Goal: Transaction & Acquisition: Book appointment/travel/reservation

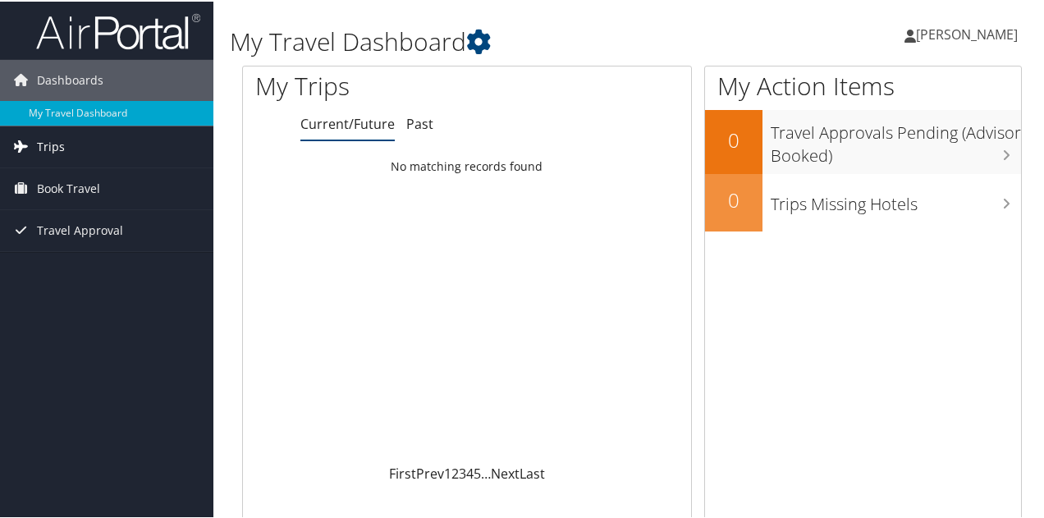
click at [44, 144] on span "Trips" at bounding box center [51, 145] width 28 height 41
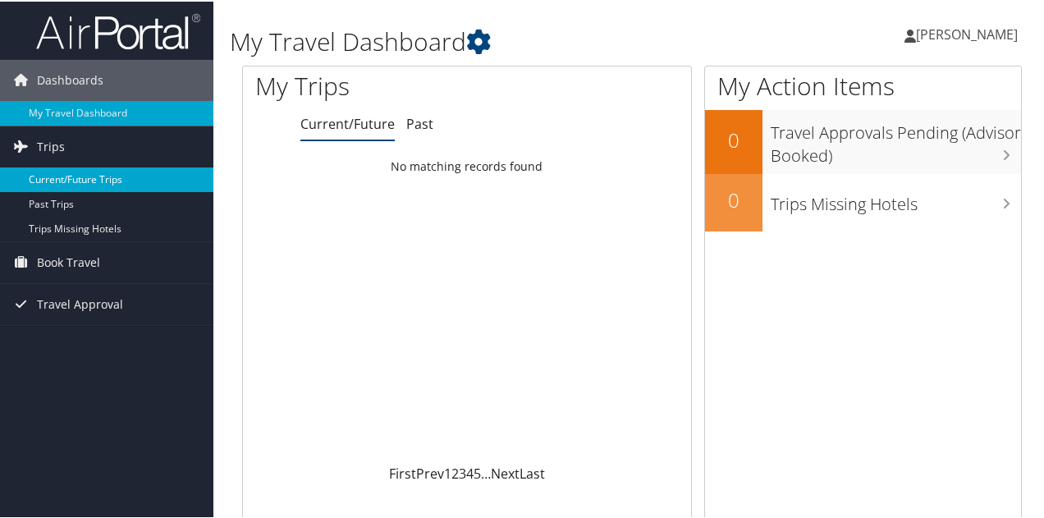
click at [79, 180] on link "Current/Future Trips" at bounding box center [106, 178] width 213 height 25
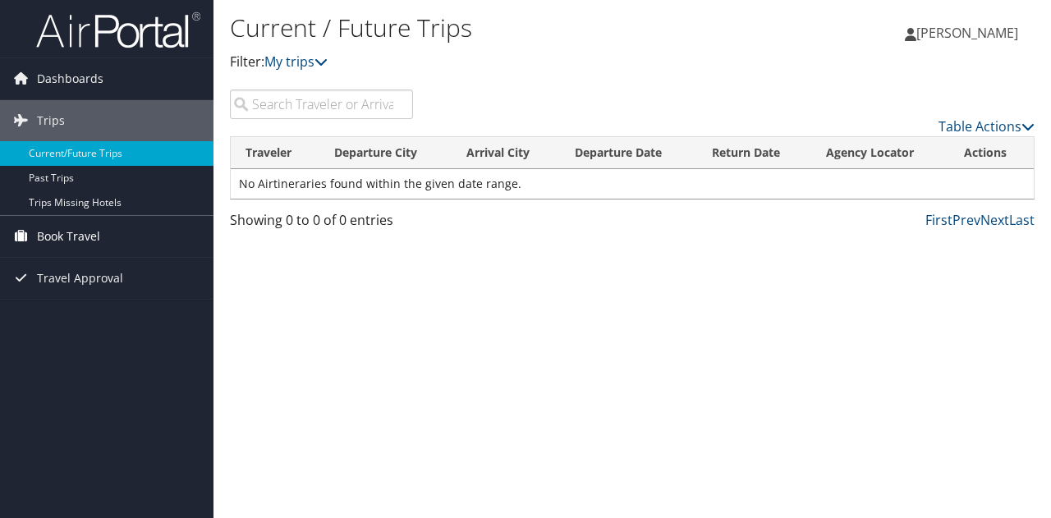
click at [89, 238] on span "Book Travel" at bounding box center [68, 236] width 63 height 41
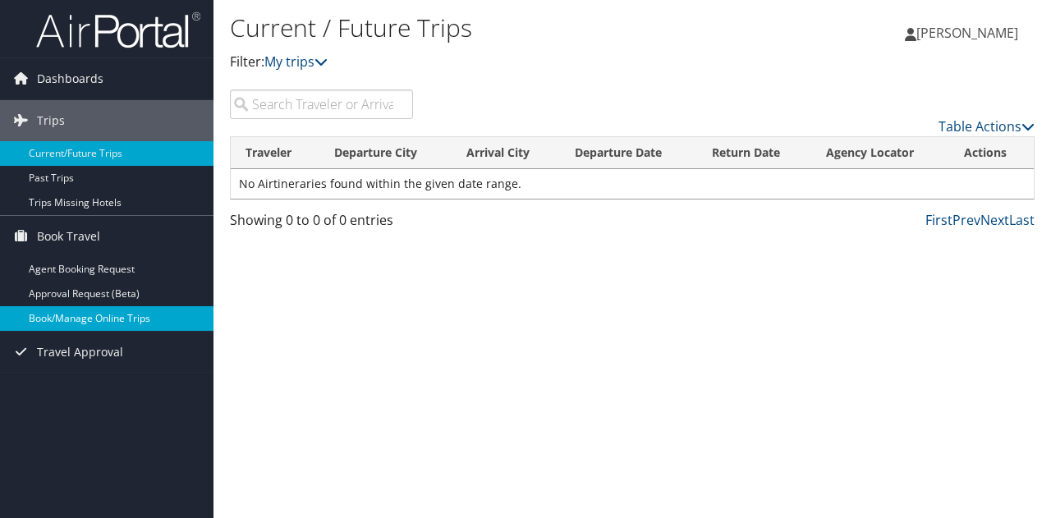
click at [139, 313] on link "Book/Manage Online Trips" at bounding box center [106, 318] width 213 height 25
